Goal: Find specific page/section: Find specific page/section

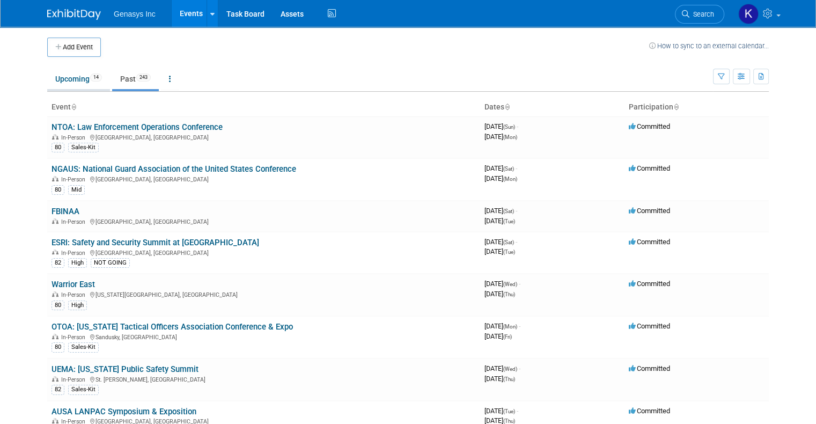
click at [67, 76] on link "Upcoming 14" at bounding box center [78, 79] width 63 height 20
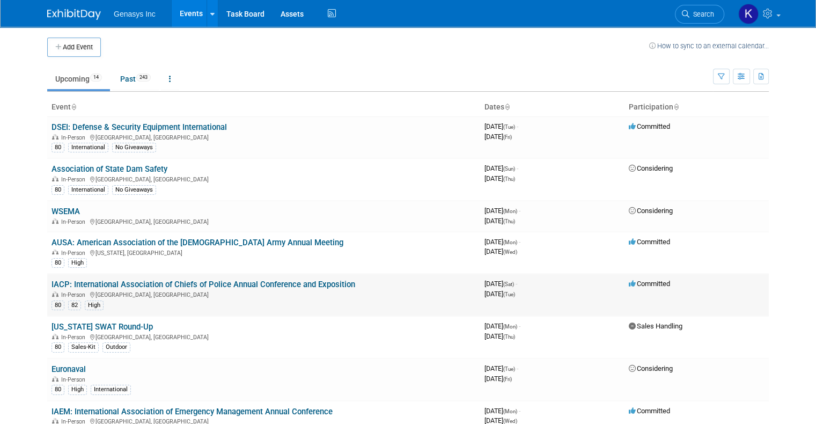
click at [89, 281] on link "IACP: International Association of Chiefs of Police Annual Conference and Expos…" at bounding box center [204, 285] width 304 height 10
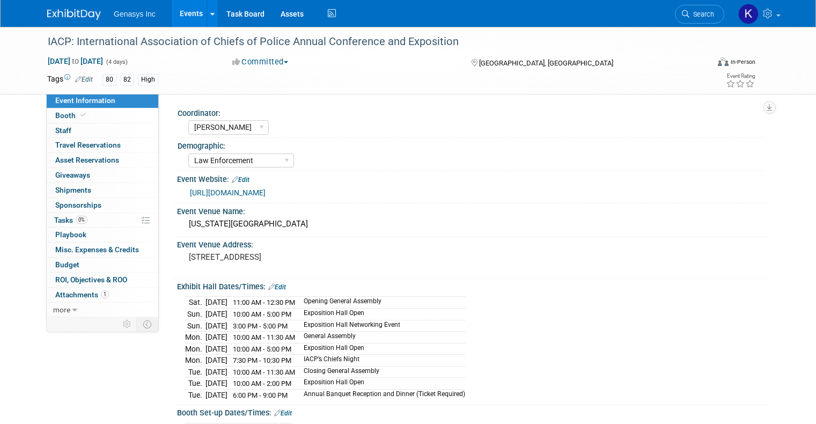
select select "Kate"
select select "Law Enforcement"
select select "No"
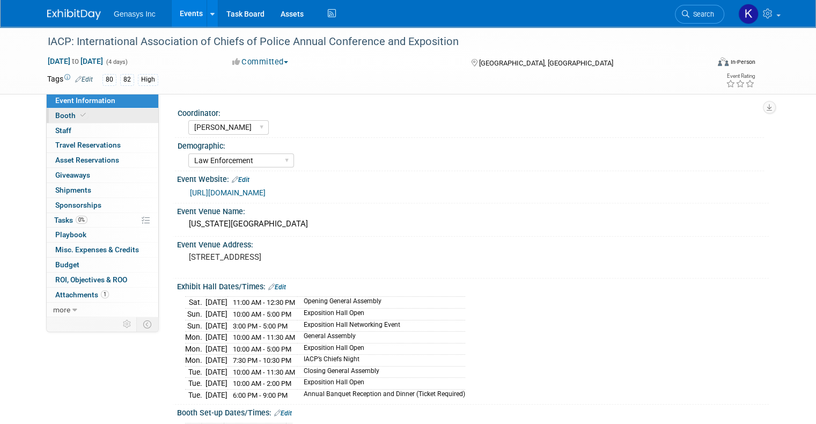
click at [64, 118] on span "Booth" at bounding box center [71, 115] width 33 height 9
